Goal: Information Seeking & Learning: Learn about a topic

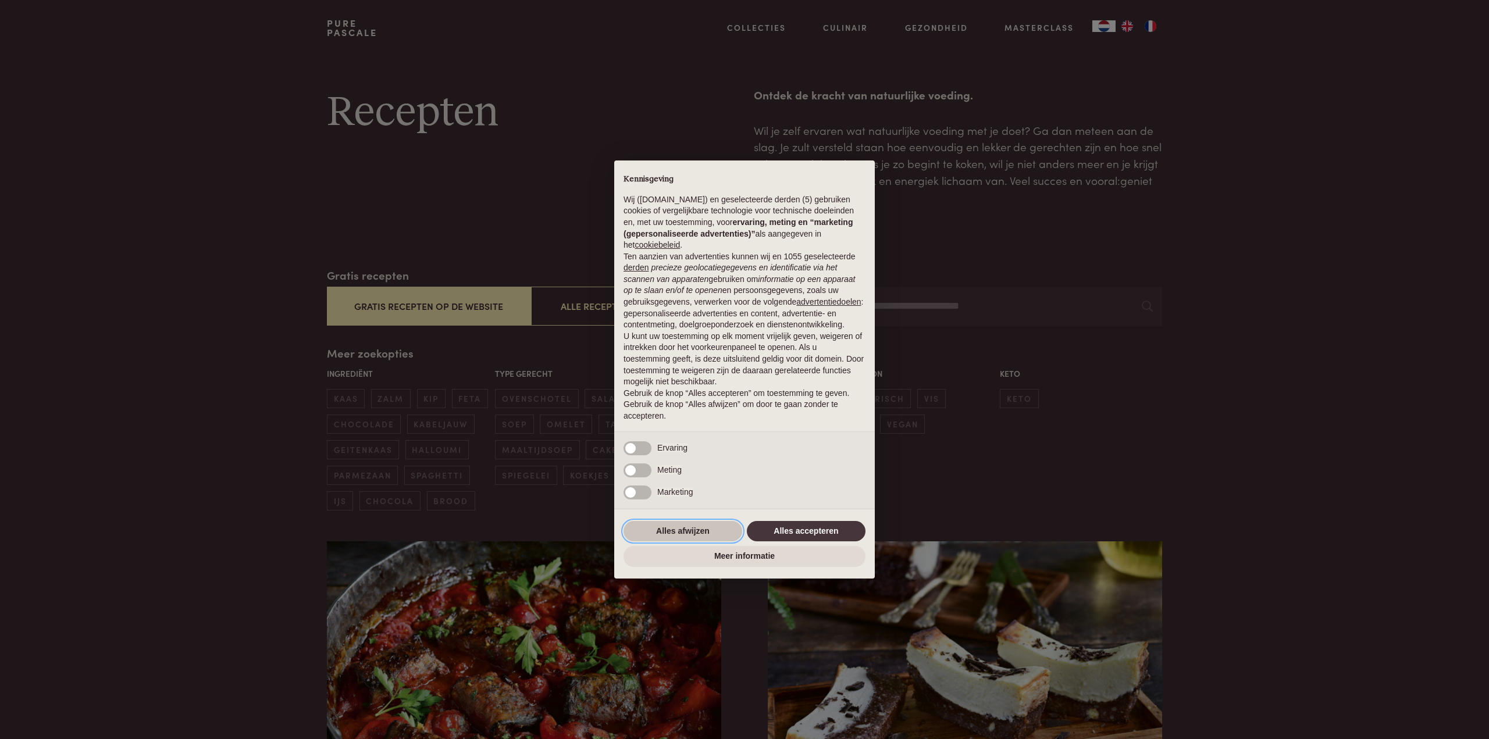
click at [695, 529] on button "Alles afwijzen" at bounding box center [683, 531] width 119 height 21
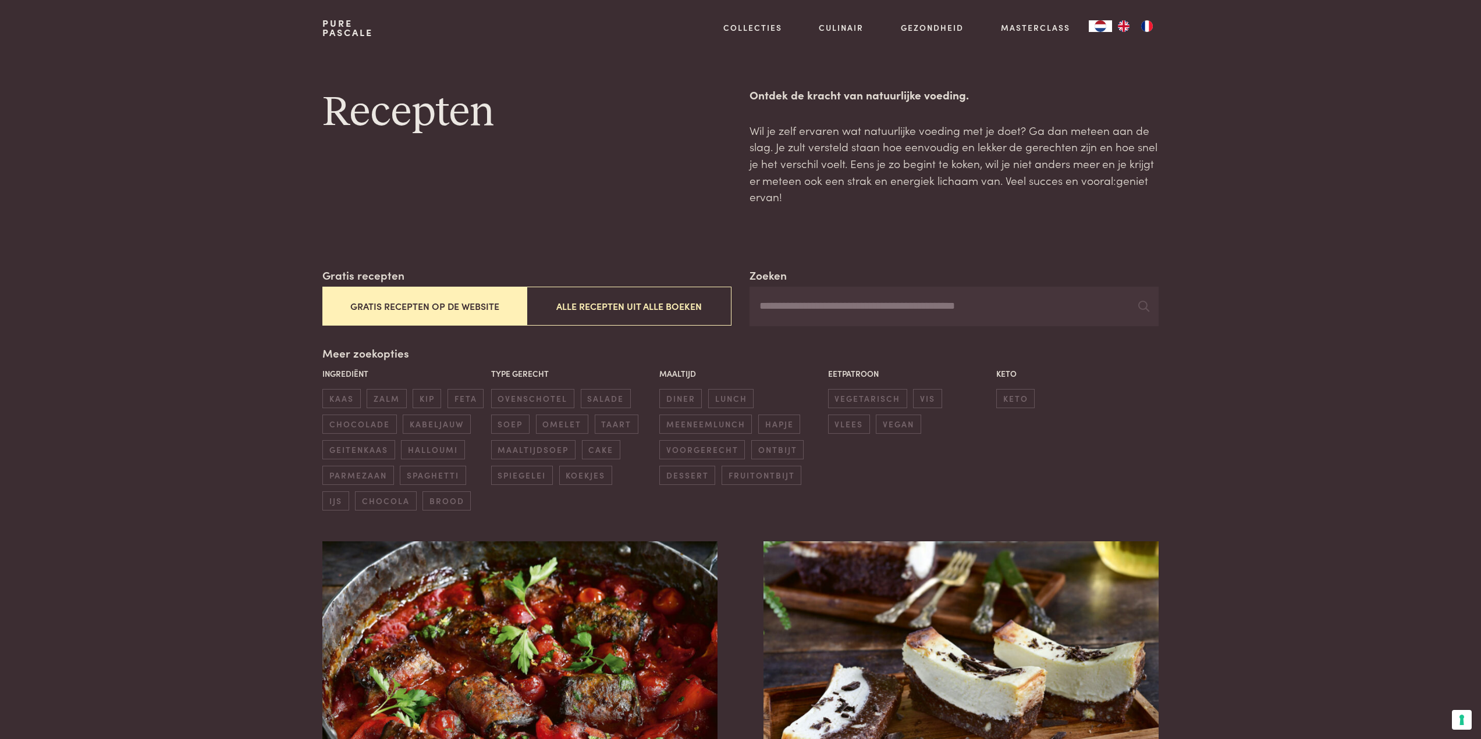
click at [417, 309] on button "Gratis recepten op de website" at bounding box center [424, 306] width 204 height 39
click at [768, 306] on input "Zoeken" at bounding box center [953, 307] width 408 height 40
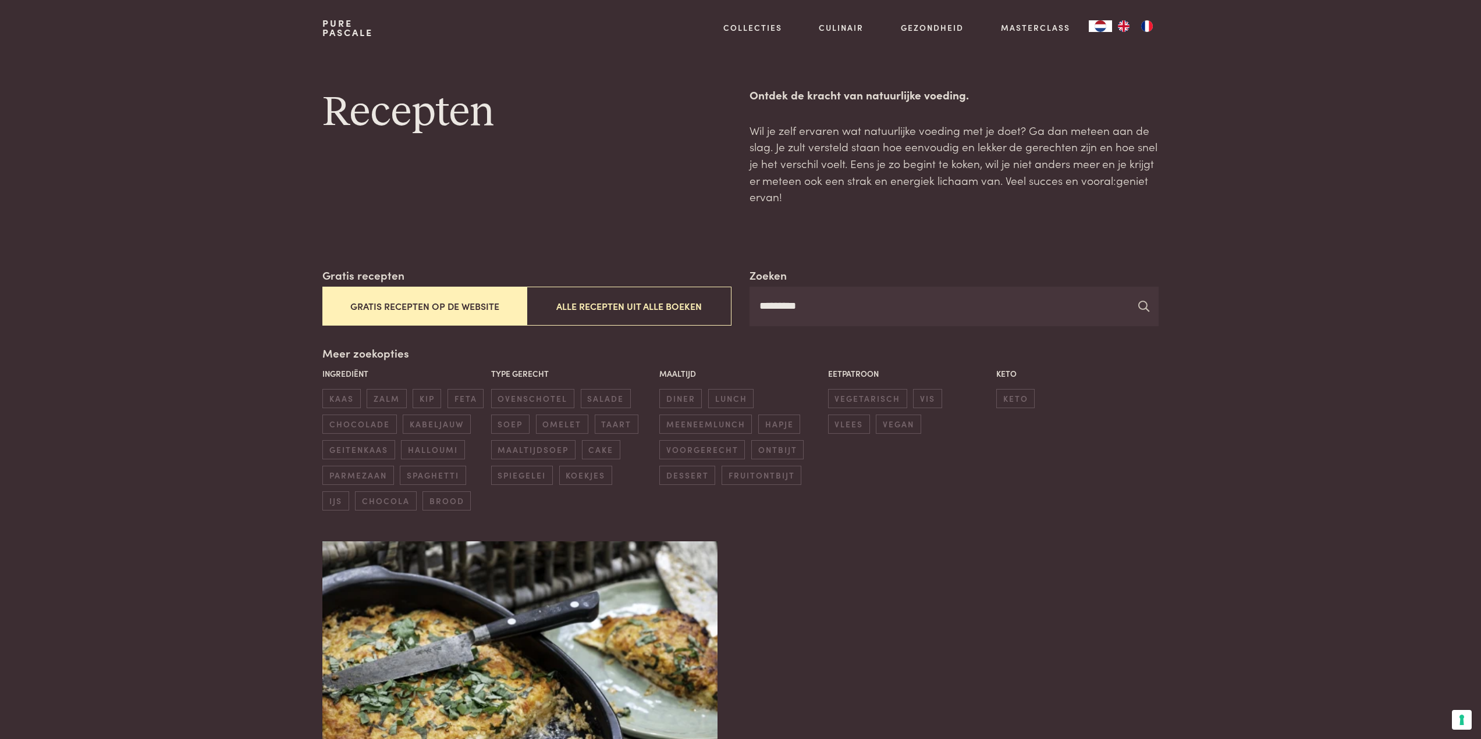
type input "*********"
click at [1141, 308] on icon at bounding box center [1143, 306] width 11 height 11
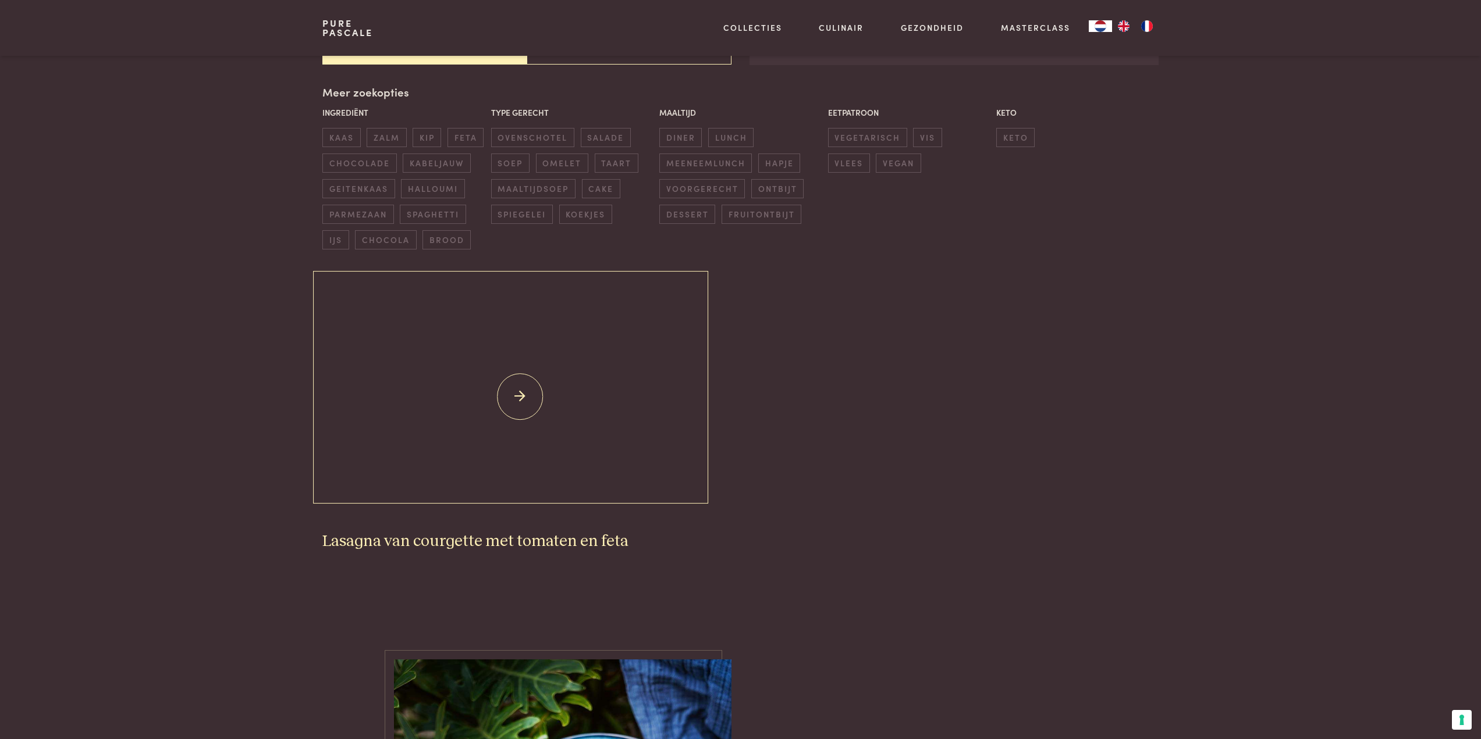
scroll to position [407, 0]
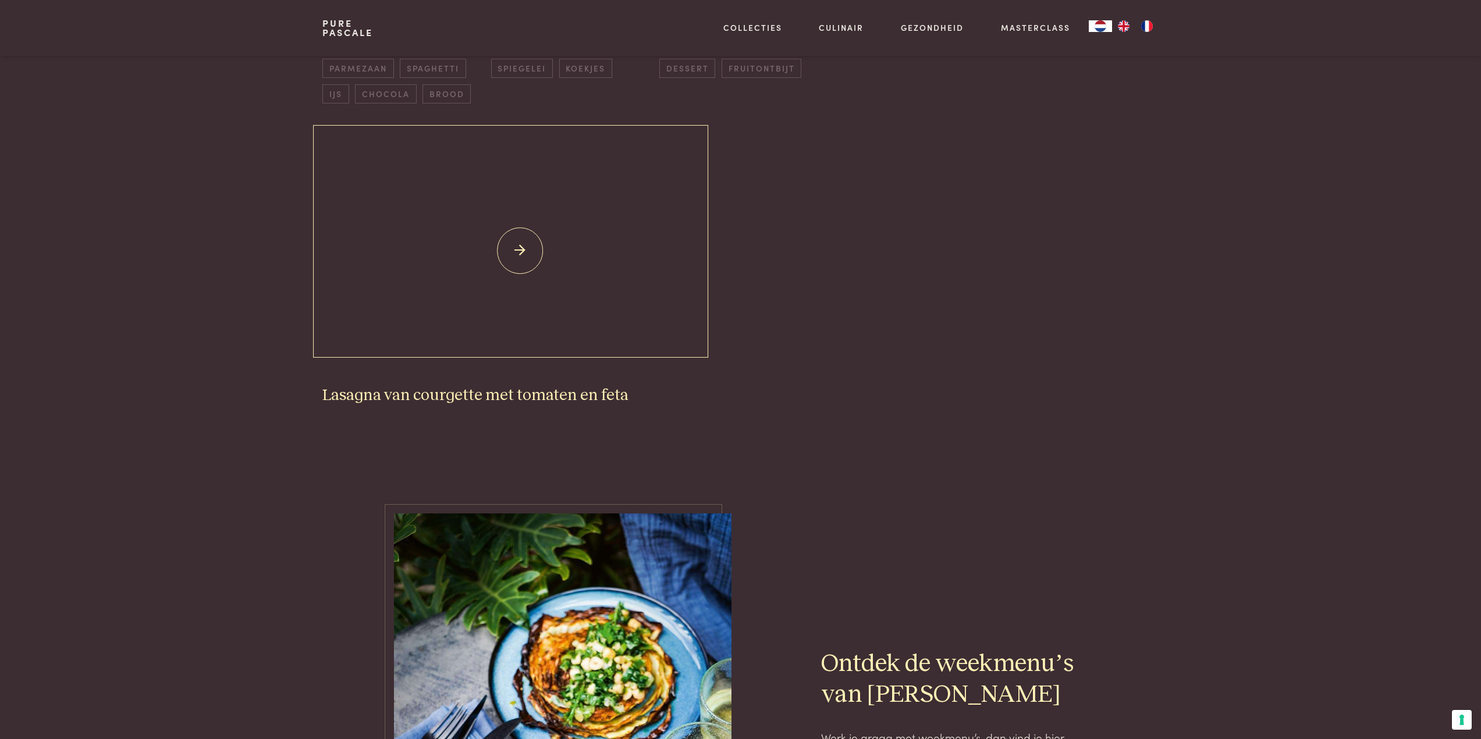
click at [515, 254] on img at bounding box center [519, 250] width 394 height 233
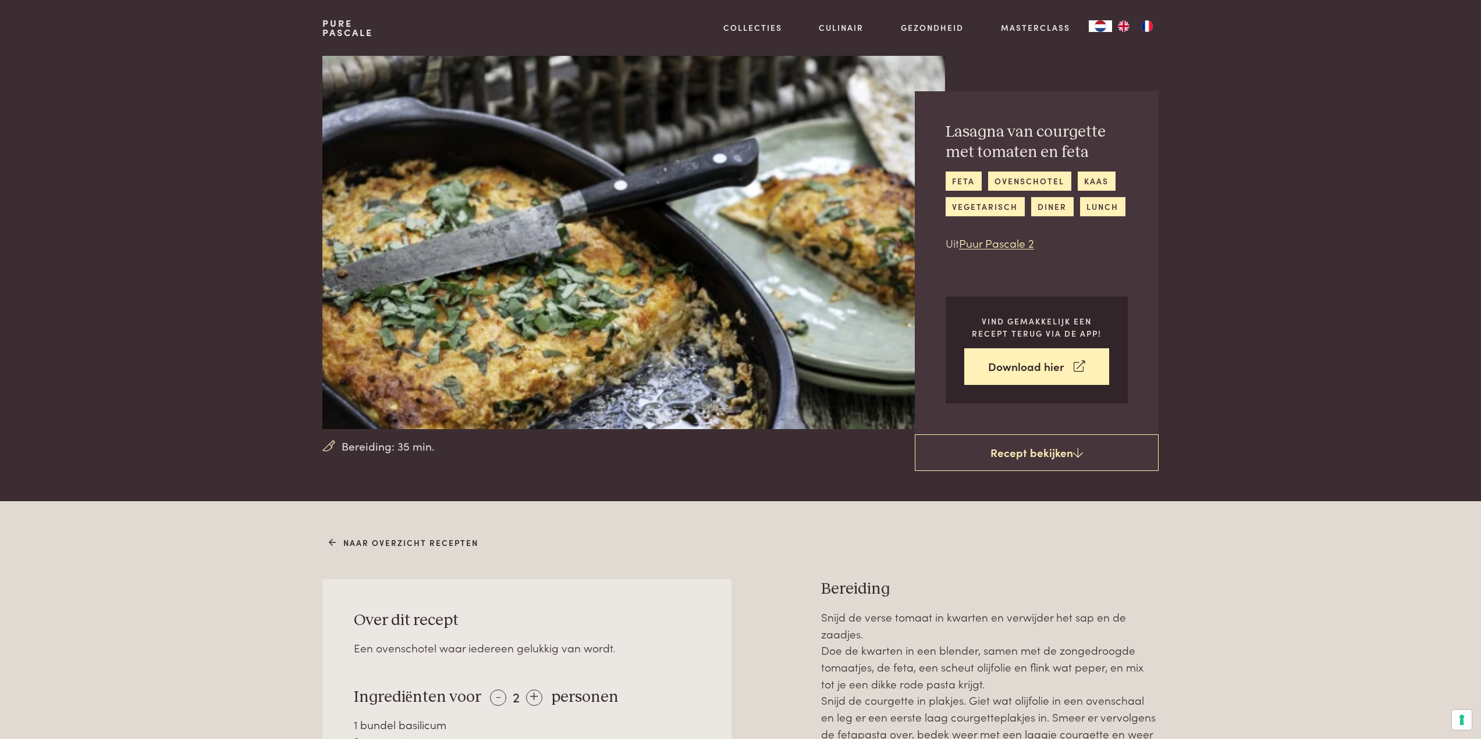
click at [329, 23] on link "Pure Pascale" at bounding box center [347, 28] width 51 height 19
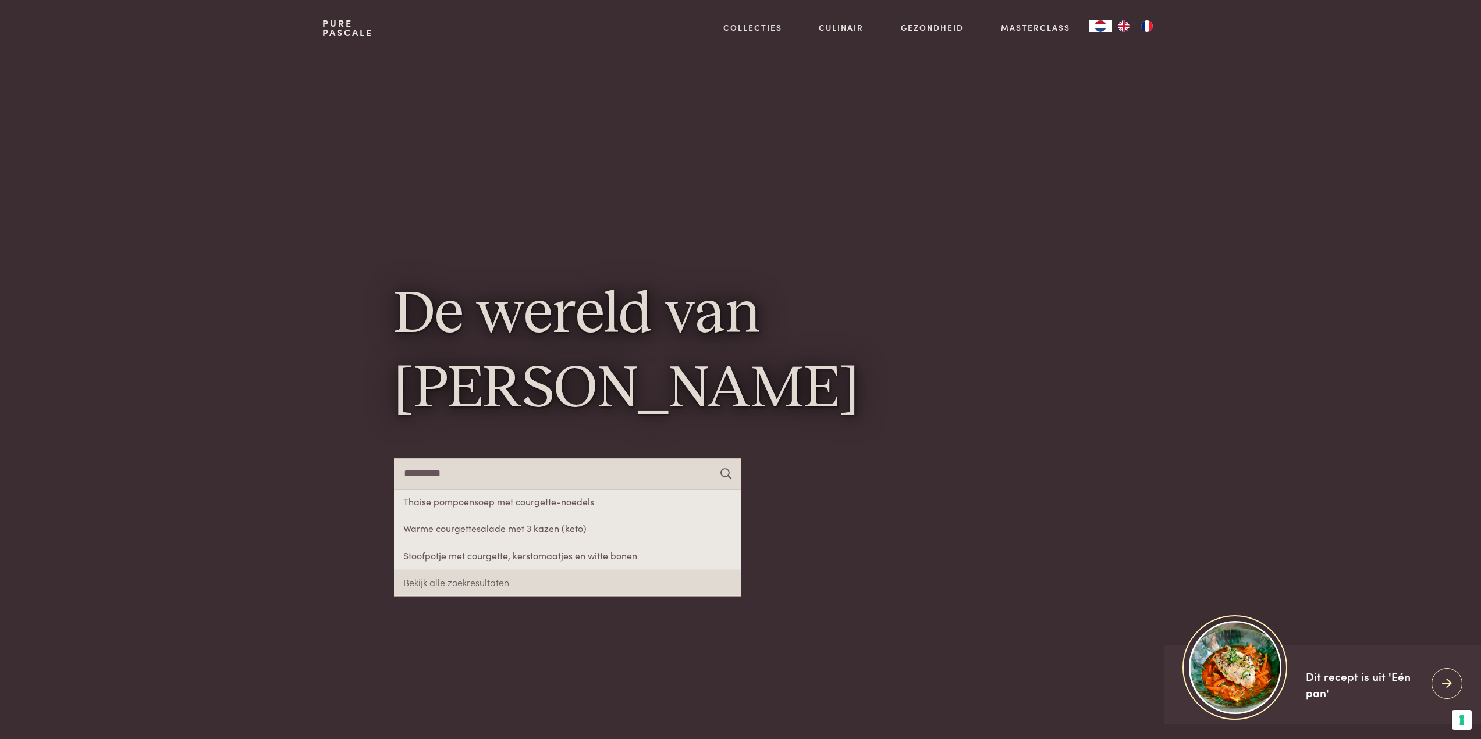
type input "*********"
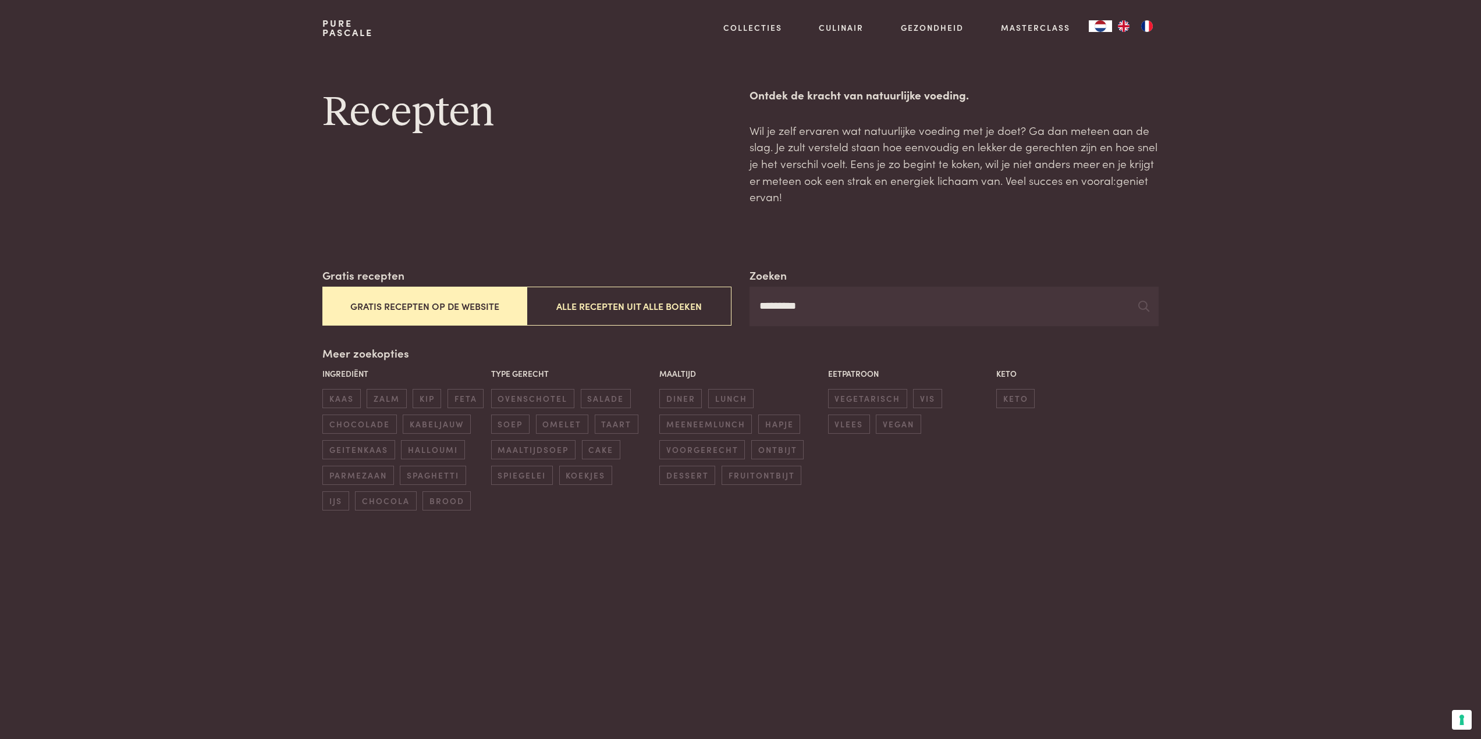
click at [329, 24] on link "Pure Pascale" at bounding box center [347, 28] width 51 height 19
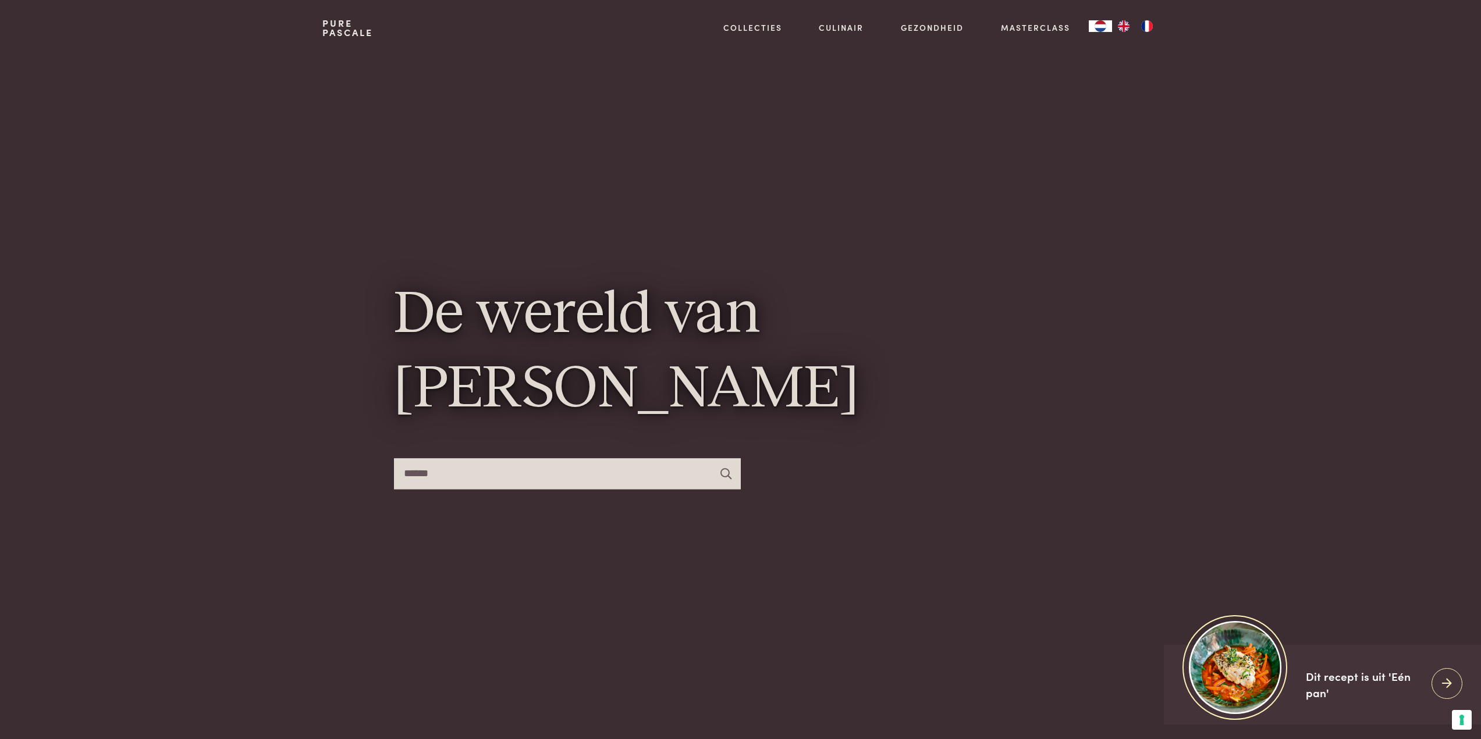
click at [457, 483] on input "******" at bounding box center [567, 473] width 347 height 31
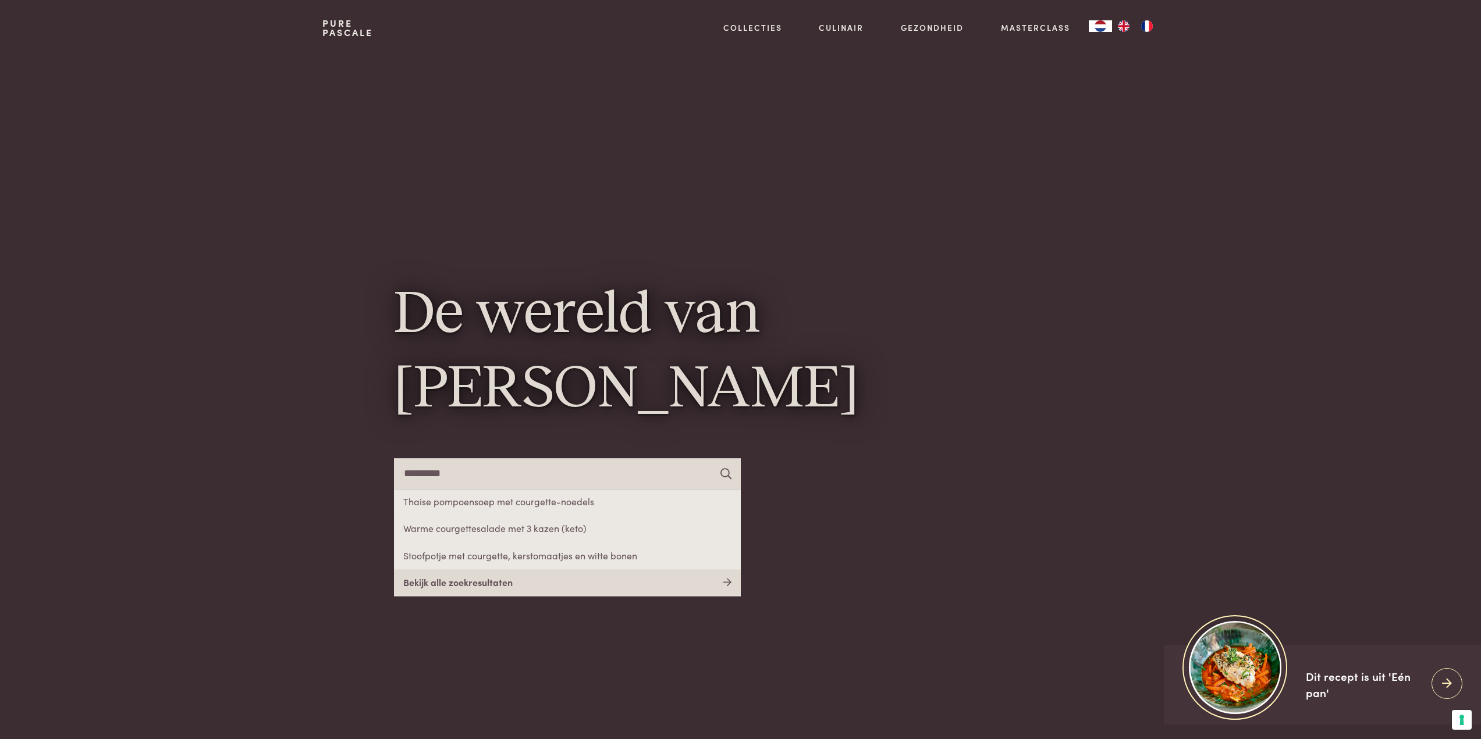
type input "*********"
click at [458, 580] on link "Bekijk alle zoekresultaten" at bounding box center [567, 583] width 347 height 27
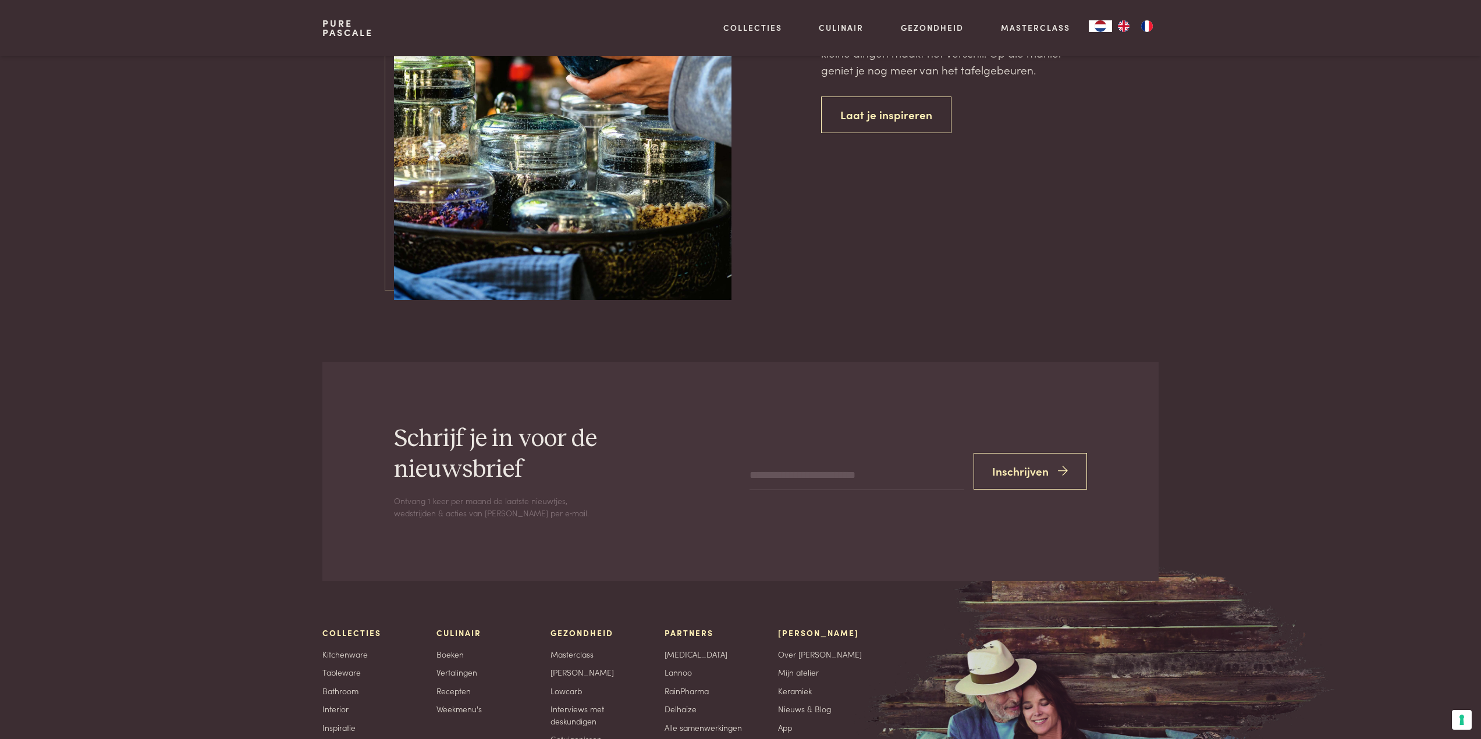
scroll to position [3062, 0]
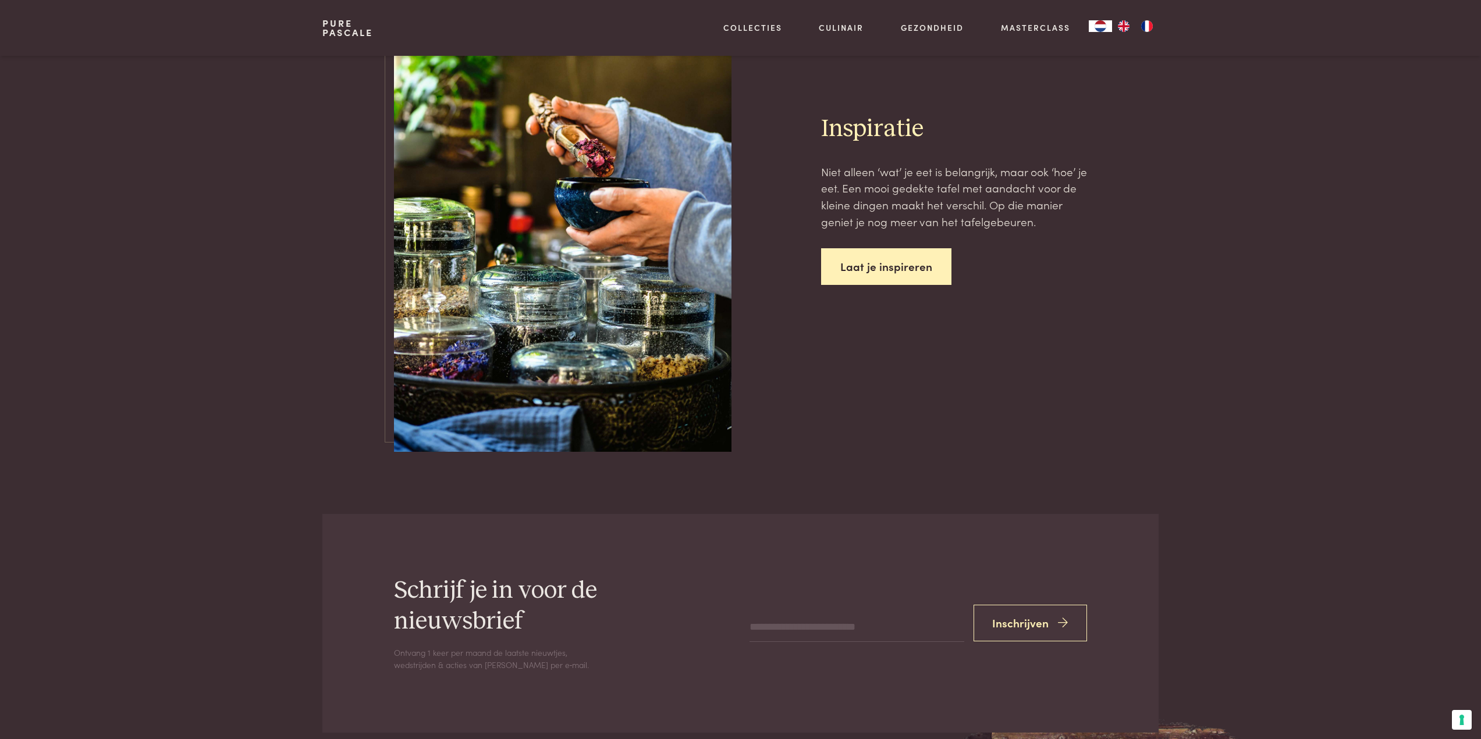
click at [894, 264] on link "Laat je inspireren" at bounding box center [886, 266] width 130 height 37
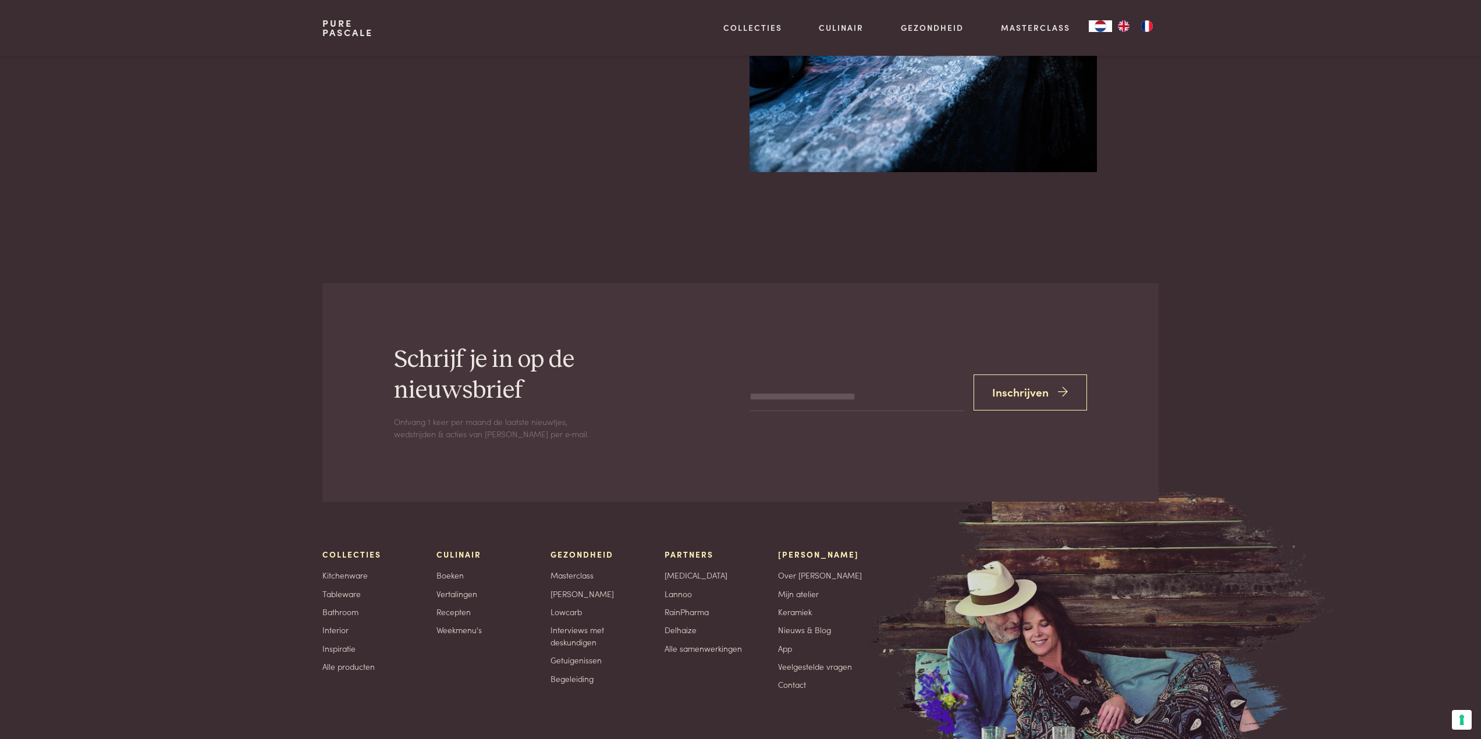
scroll to position [3898, 0]
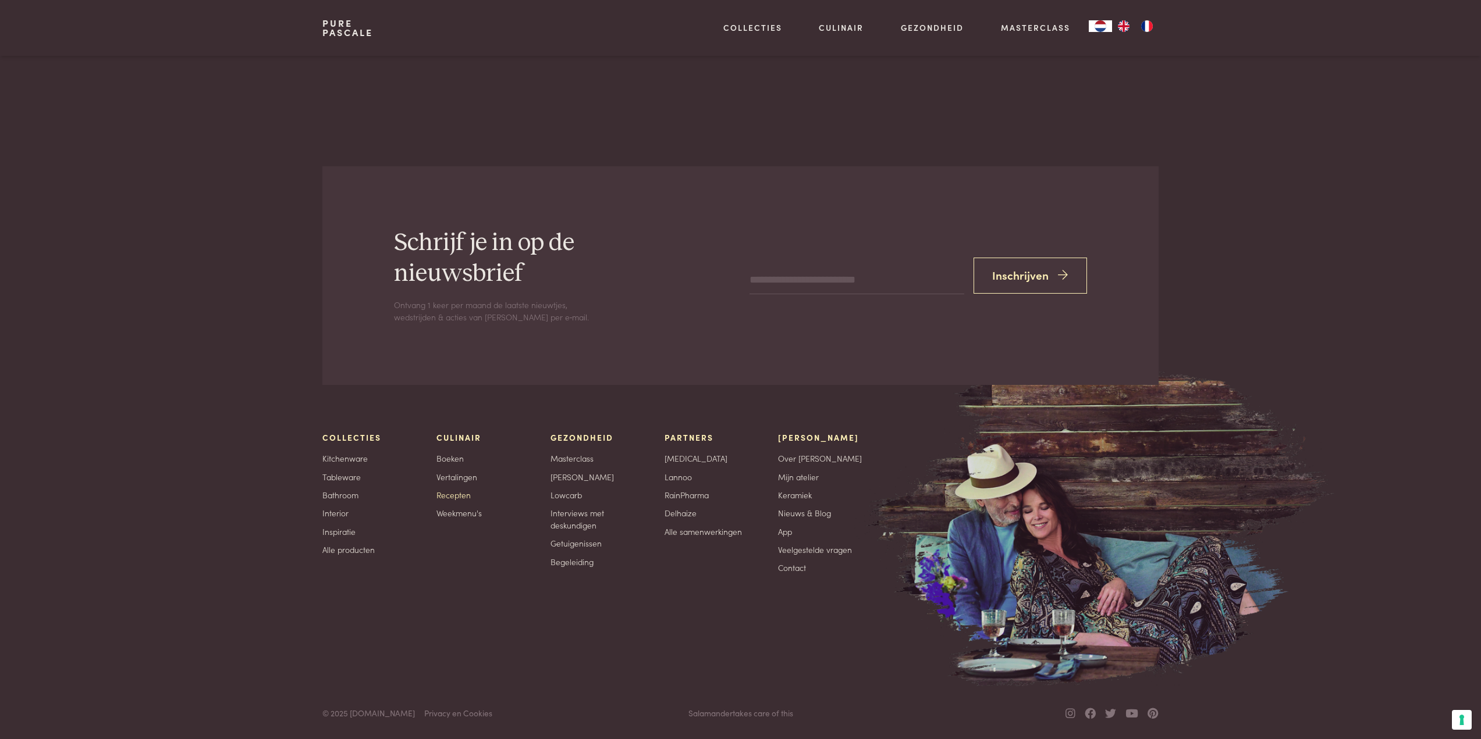
click at [454, 496] on link "Recepten" at bounding box center [453, 495] width 34 height 12
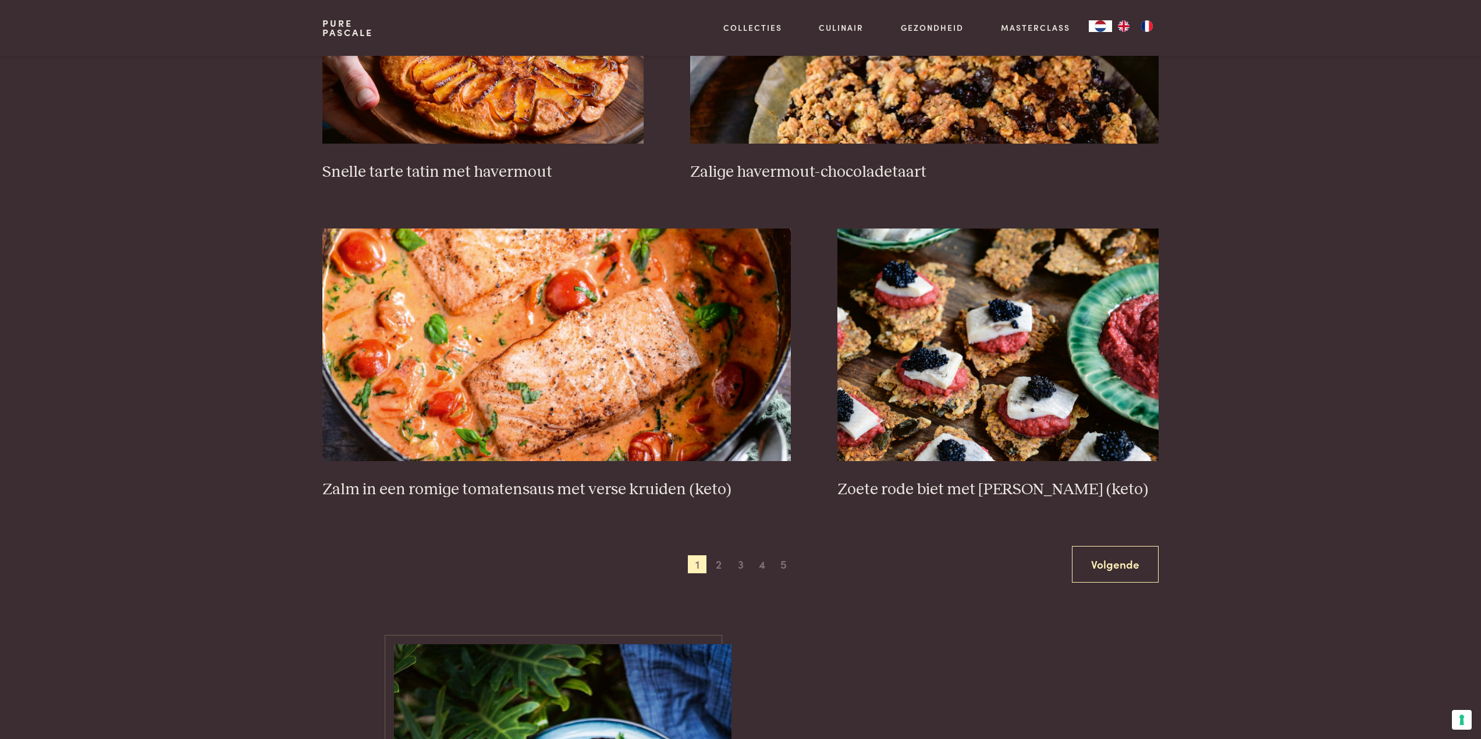
scroll to position [2036, 0]
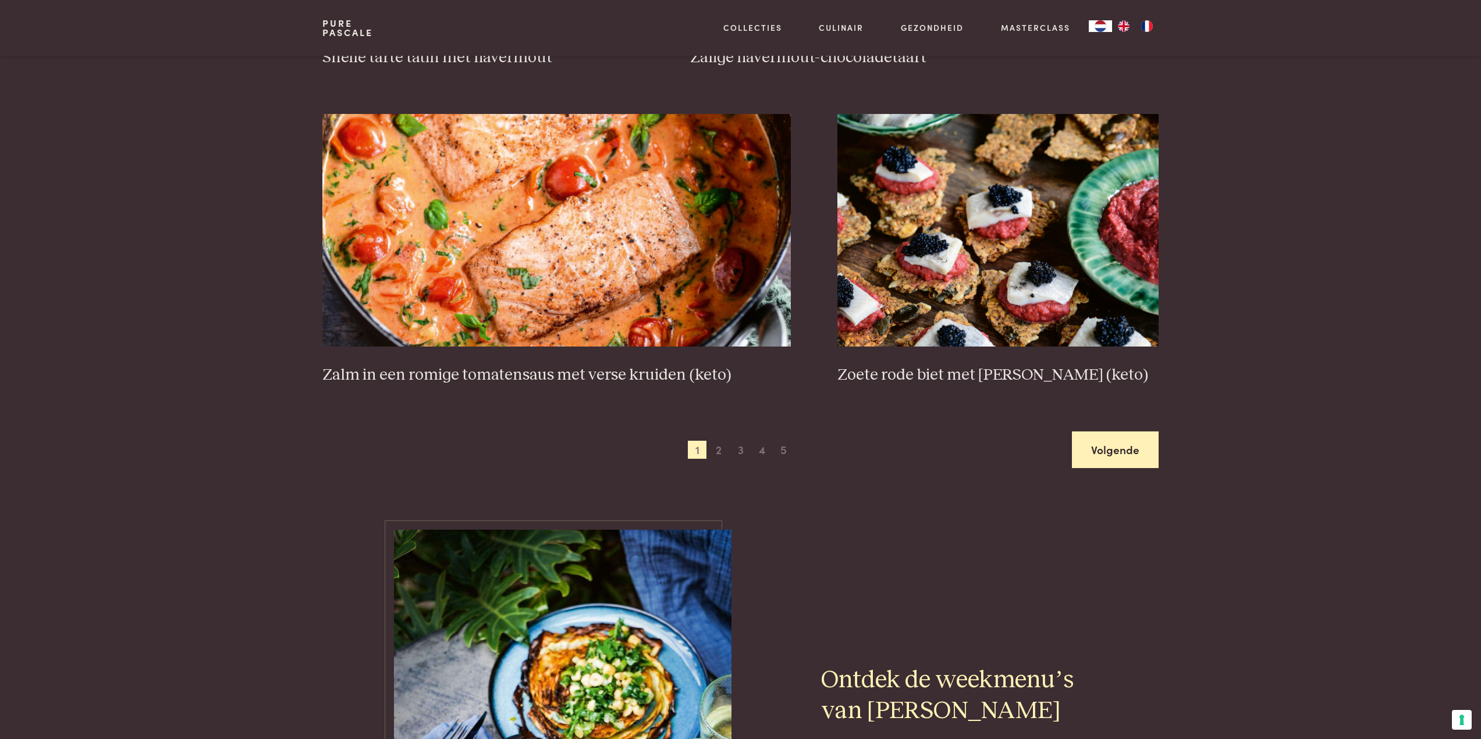
click at [1120, 449] on link "Volgende" at bounding box center [1115, 450] width 87 height 37
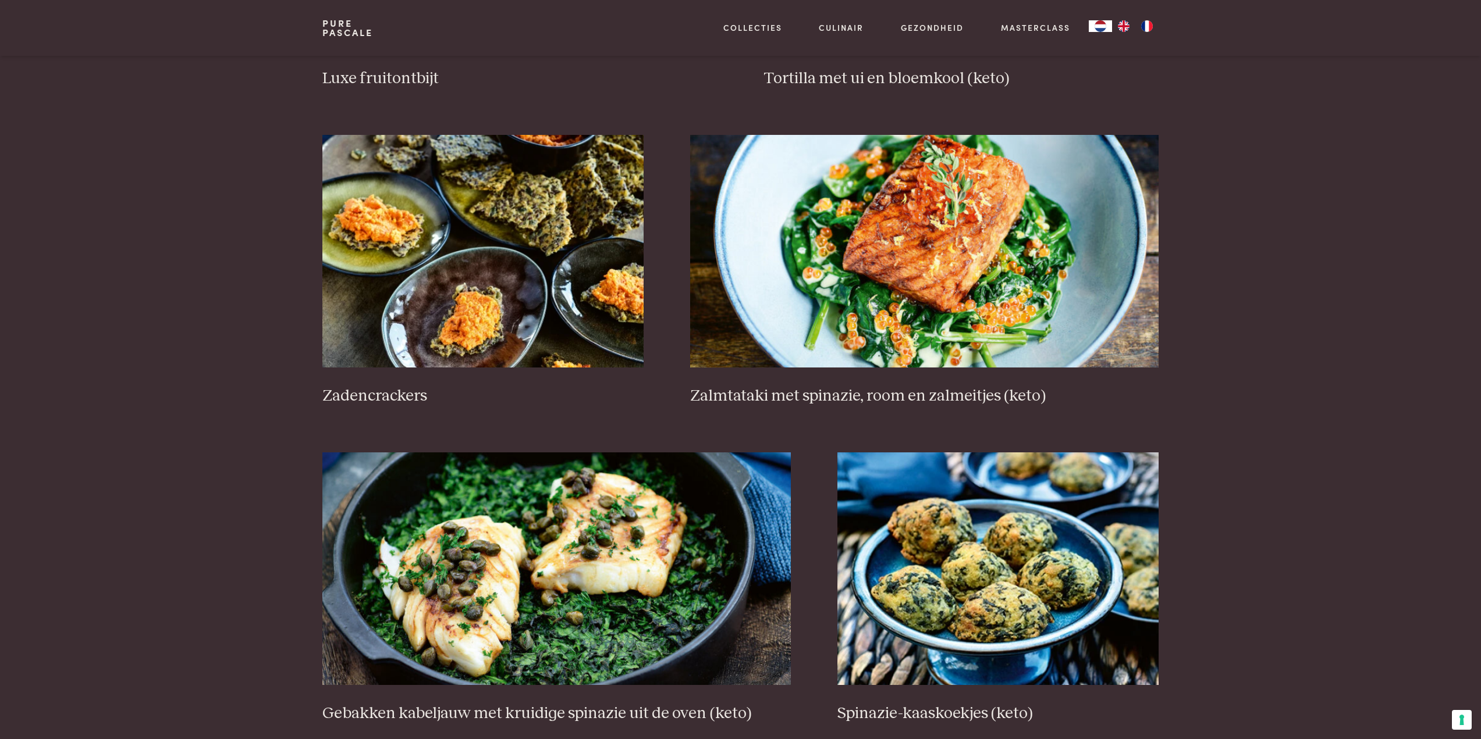
scroll to position [1896, 0]
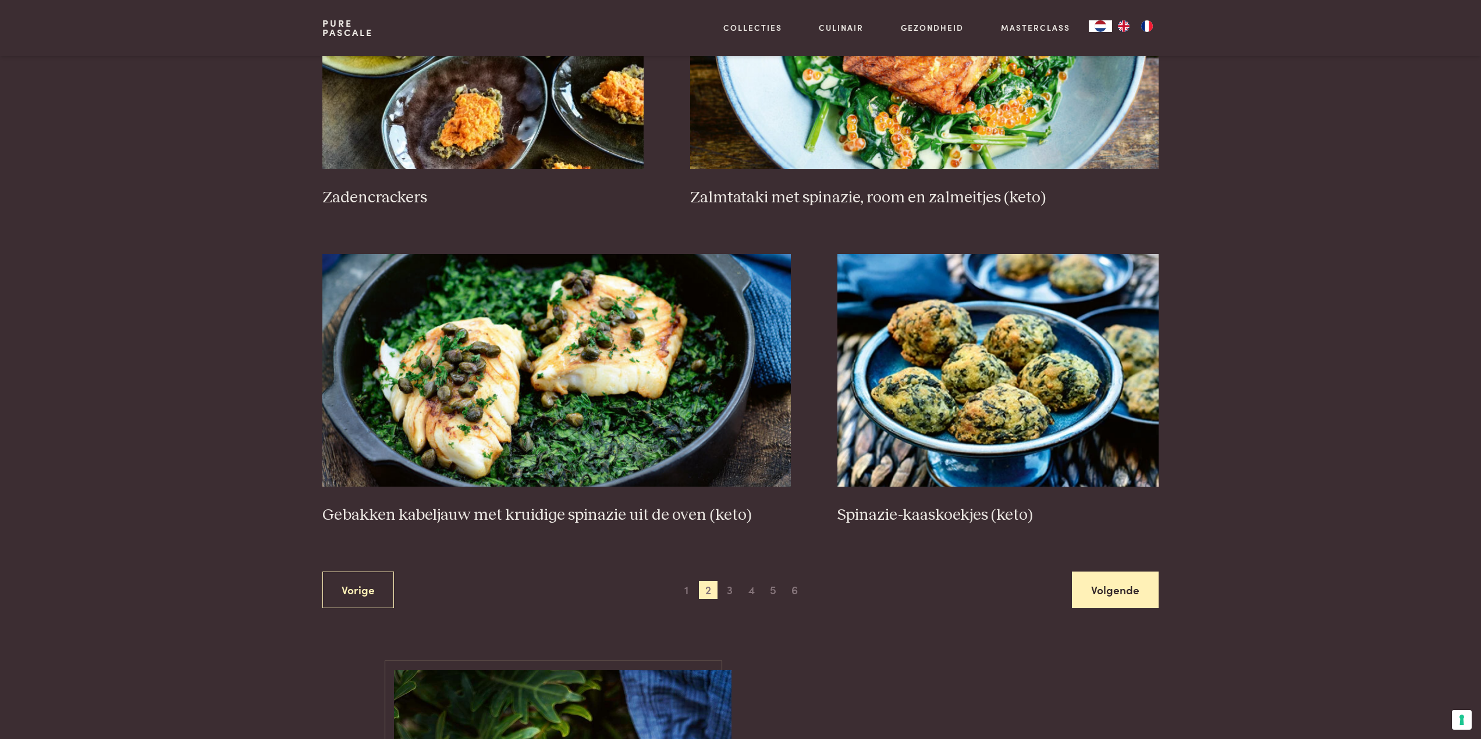
click at [1130, 597] on link "Volgende" at bounding box center [1115, 590] width 87 height 37
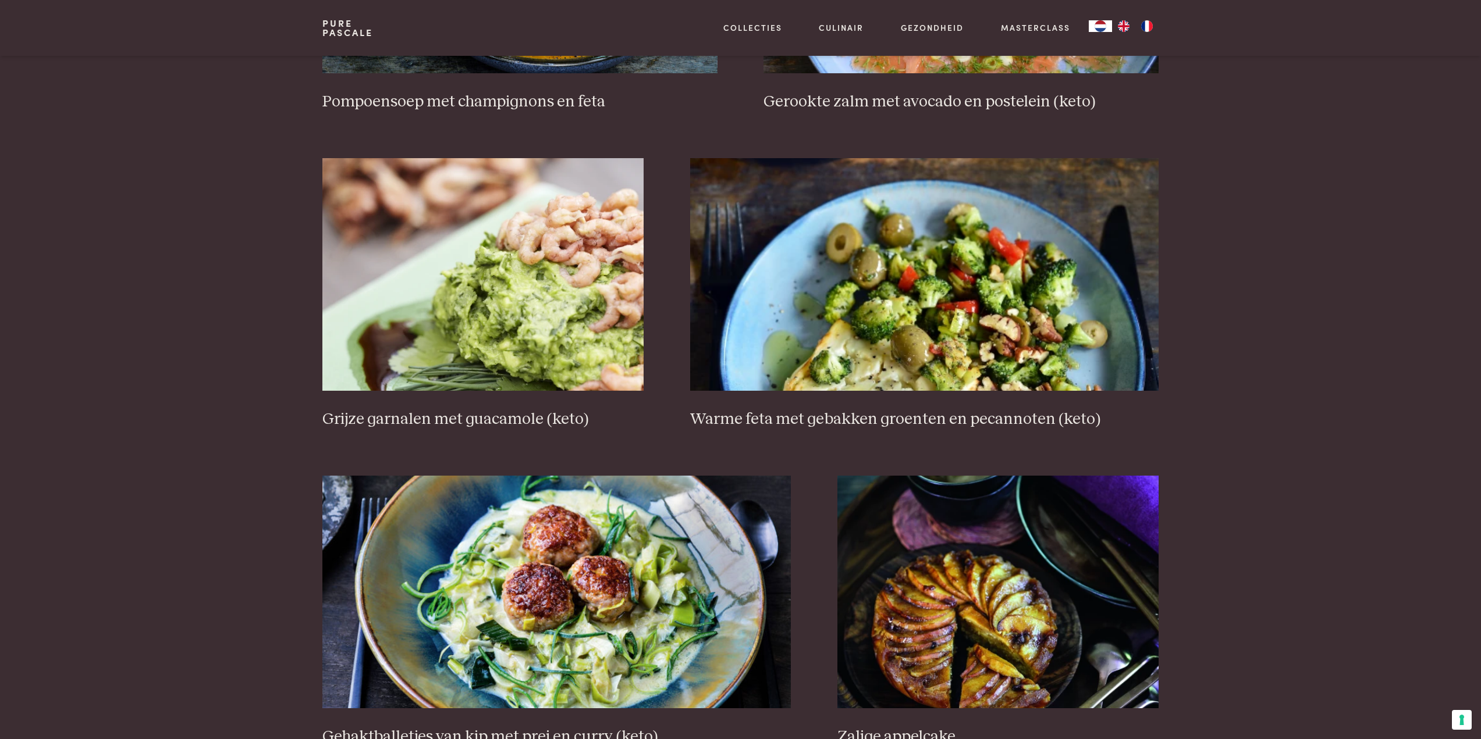
scroll to position [1896, 0]
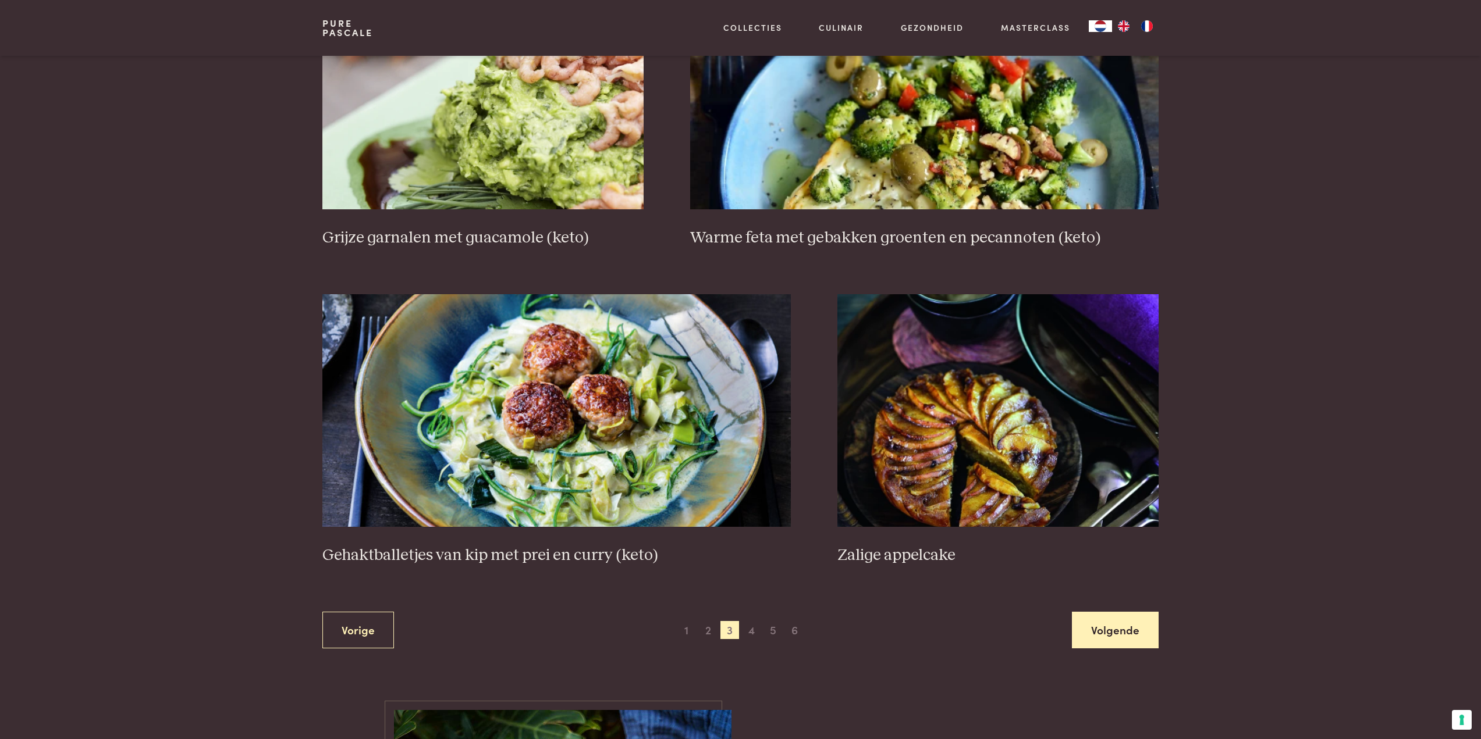
click at [1119, 633] on link "Volgende" at bounding box center [1115, 630] width 87 height 37
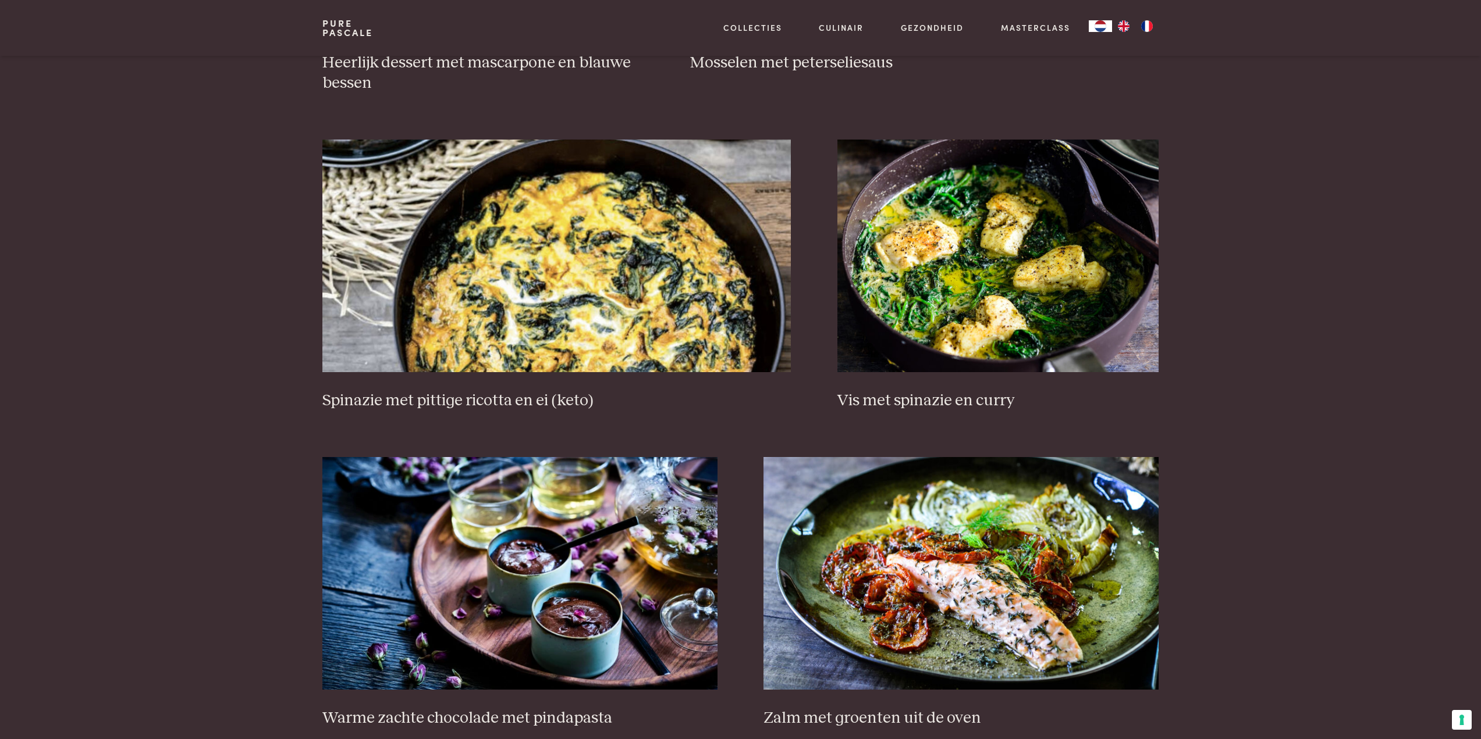
scroll to position [1198, 0]
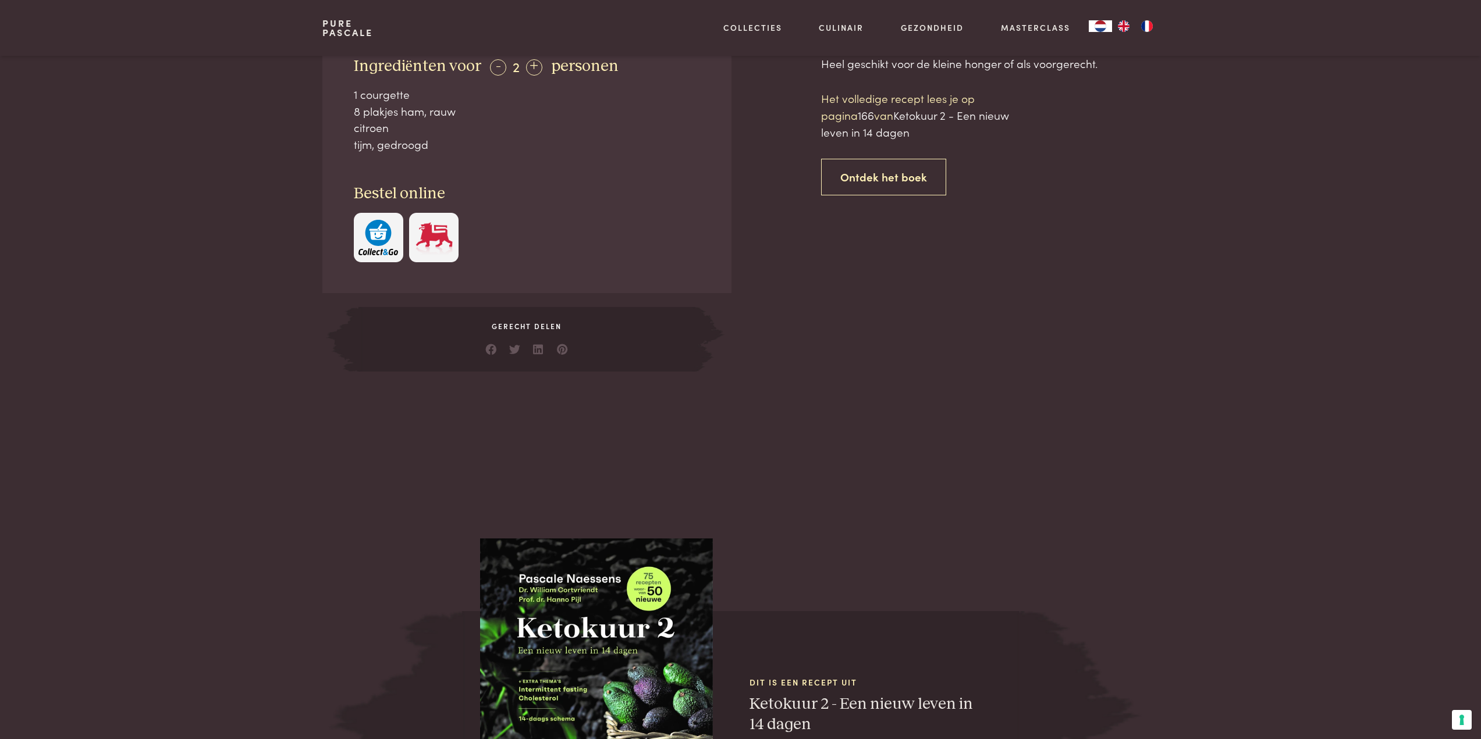
scroll to position [233, 0]
